Goal: Information Seeking & Learning: Understand process/instructions

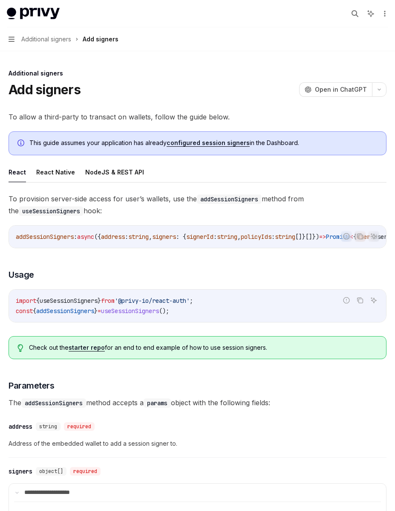
scroll to position [106, 0]
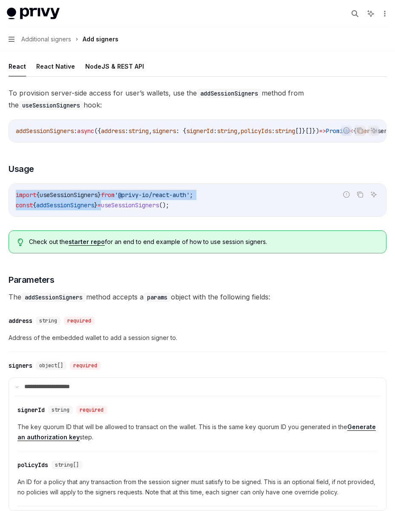
drag, startPoint x: 65, startPoint y: 191, endPoint x: 111, endPoint y: 206, distance: 48.3
click at [111, 207] on div "import { useSessionSigners } from '@privy-io/react-auth' ; const { addSessionSi…" at bounding box center [197, 200] width 377 height 32
click at [101, 206] on span "=" at bounding box center [99, 205] width 3 height 8
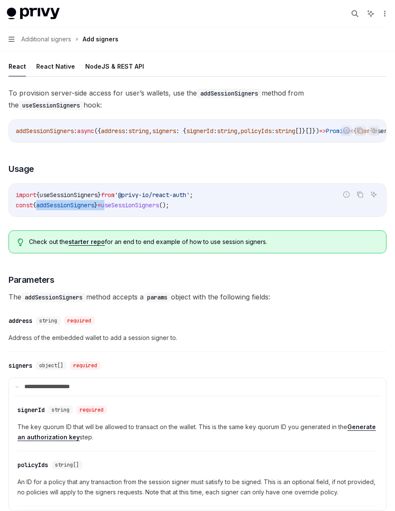
drag, startPoint x: 111, startPoint y: 206, endPoint x: 89, endPoint y: 205, distance: 22.2
click at [89, 205] on span "const { addSessionSigners } = useSessionSigners ();" at bounding box center [92, 205] width 153 height 8
click at [86, 199] on span "useSessionSigners" at bounding box center [69, 195] width 58 height 8
drag, startPoint x: 86, startPoint y: 199, endPoint x: 108, endPoint y: 206, distance: 23.2
click at [108, 206] on code "import { useSessionSigners } from '@privy-io/react-auth' ; const { addSessionSi…" at bounding box center [198, 200] width 364 height 20
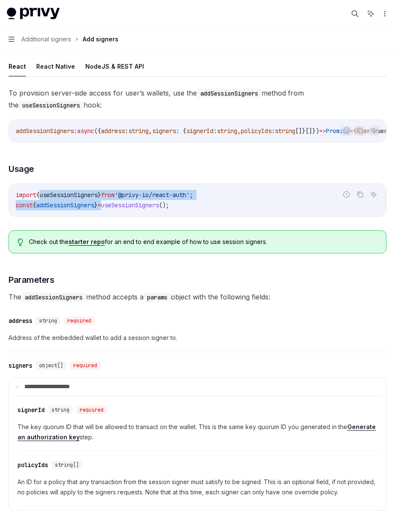
click at [98, 206] on span "}" at bounding box center [95, 205] width 3 height 8
drag, startPoint x: 108, startPoint y: 206, endPoint x: 86, endPoint y: 205, distance: 22.2
click at [86, 204] on span "const { addSessionSigners } = useSessionSigners ();" at bounding box center [92, 205] width 153 height 8
click at [86, 205] on span "addSessionSigners" at bounding box center [65, 205] width 58 height 8
drag, startPoint x: 87, startPoint y: 202, endPoint x: 111, endPoint y: 208, distance: 25.6
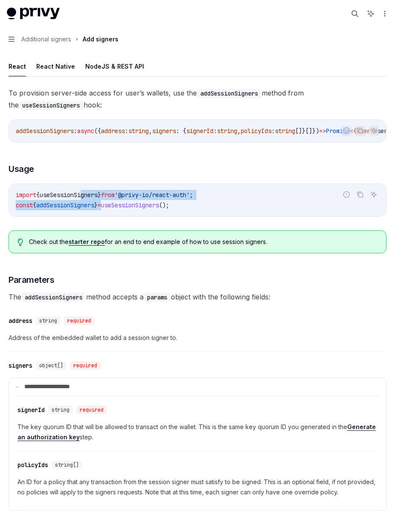
click at [111, 208] on code "import { useSessionSigners } from '@privy-io/react-auth' ; const { addSessionSi…" at bounding box center [198, 200] width 364 height 20
click at [101, 208] on span "=" at bounding box center [99, 205] width 3 height 8
drag, startPoint x: 111, startPoint y: 208, endPoint x: 89, endPoint y: 205, distance: 22.4
click at [89, 207] on span "const { addSessionSigners } = useSessionSigners ();" at bounding box center [92, 205] width 153 height 8
click at [89, 205] on span "addSessionSigners" at bounding box center [65, 205] width 58 height 8
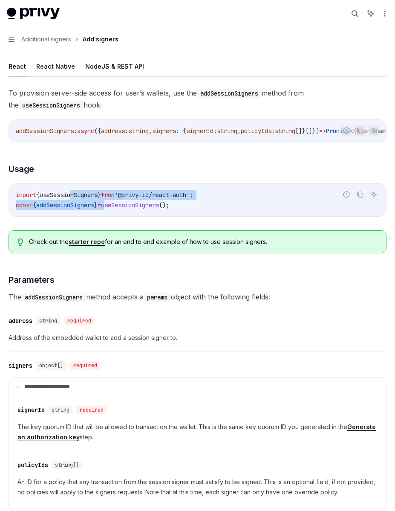
drag, startPoint x: 78, startPoint y: 193, endPoint x: 114, endPoint y: 208, distance: 39.6
click at [114, 208] on code "import { useSessionSigners } from '@privy-io/react-auth' ; const { addSessionSi…" at bounding box center [198, 200] width 364 height 20
click at [114, 208] on span "useSessionSigners" at bounding box center [130, 205] width 58 height 8
